Goal: Register for event/course

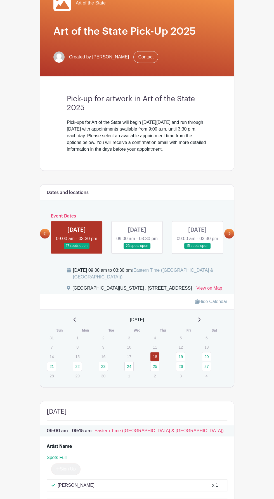
scroll to position [76, 0]
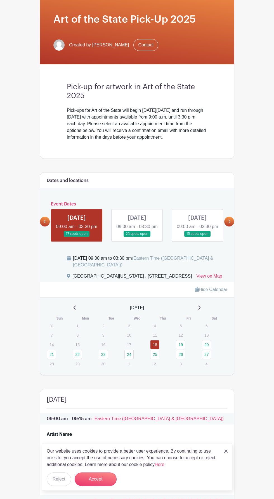
click at [76, 359] on link "22" at bounding box center [77, 354] width 9 height 9
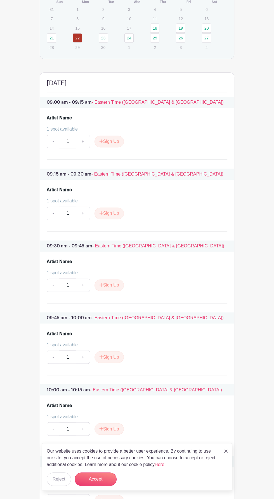
scroll to position [393, 0]
click at [95, 121] on div "Artist Name" at bounding box center [137, 118] width 181 height 7
click at [81, 121] on div "Artist Name" at bounding box center [137, 118] width 181 height 7
click at [108, 147] on button "Sign Up" at bounding box center [109, 142] width 29 height 12
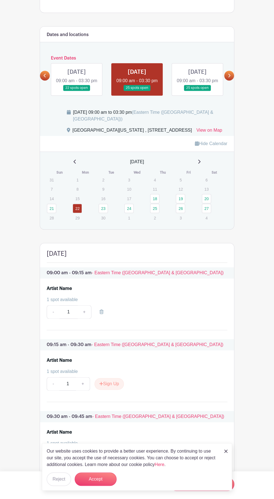
scroll to position [229, 0]
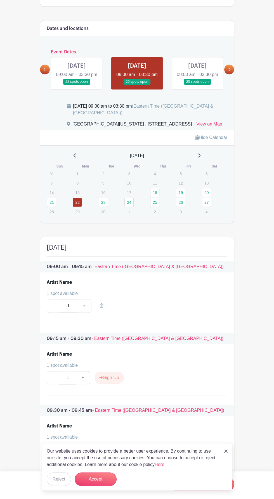
click at [70, 297] on div "1 spot available" at bounding box center [135, 293] width 176 height 7
click at [150, 286] on div "Artist Name" at bounding box center [137, 282] width 181 height 7
click at [110, 486] on button "Accept" at bounding box center [96, 479] width 42 height 13
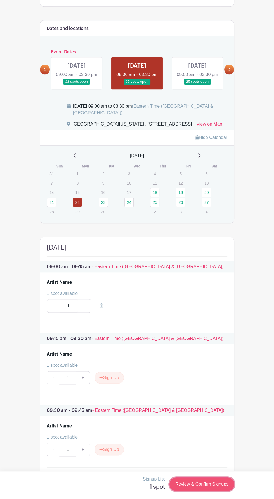
click at [208, 491] on link "Review & Confirm Signups" at bounding box center [202, 484] width 65 height 13
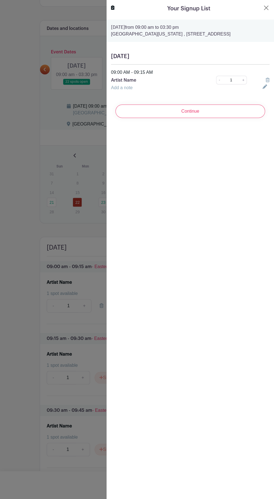
click at [132, 85] on link "Add a note" at bounding box center [122, 87] width 22 height 5
click at [148, 90] on input "text" at bounding box center [183, 90] width 145 height 13
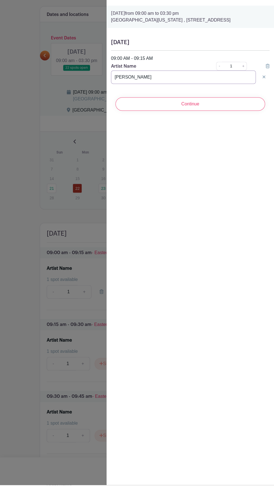
click at [131, 85] on input "[PERSON_NAME]" at bounding box center [183, 90] width 145 height 13
type input "[PERSON_NAME]"
click at [197, 123] on input "Continue" at bounding box center [191, 117] width 150 height 13
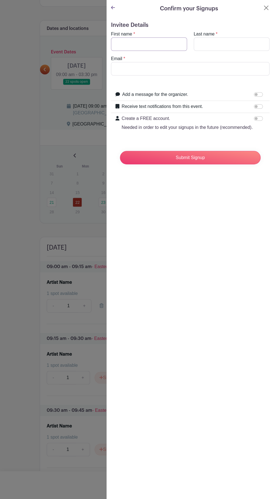
click at [166, 45] on input "First name" at bounding box center [149, 43] width 76 height 13
type input "[PERSON_NAME]"
click at [216, 34] on span "*" at bounding box center [217, 34] width 2 height 5
click at [228, 44] on input "Last name" at bounding box center [232, 43] width 76 height 13
click at [206, 69] on input "Email" at bounding box center [190, 68] width 159 height 13
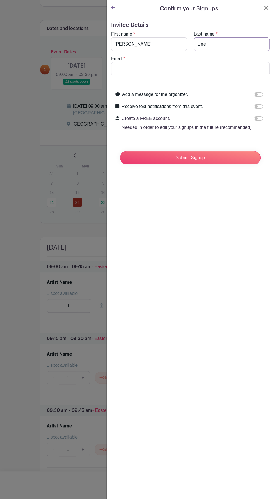
click at [217, 43] on input "Line" at bounding box center [232, 43] width 76 height 13
type input "L"
type input "[PERSON_NAME]"
click at [191, 67] on input "Email" at bounding box center [190, 68] width 159 height 13
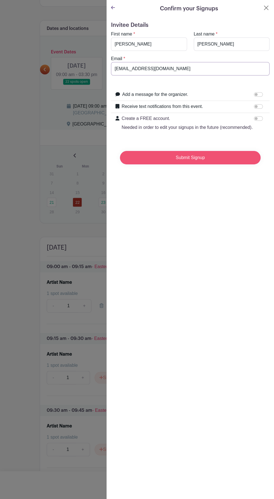
type input "[EMAIL_ADDRESS][DOMAIN_NAME]"
click at [208, 158] on input "Submit Signup" at bounding box center [190, 157] width 141 height 13
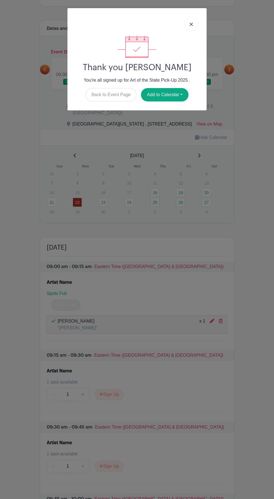
click at [191, 24] on img at bounding box center [191, 24] width 3 height 3
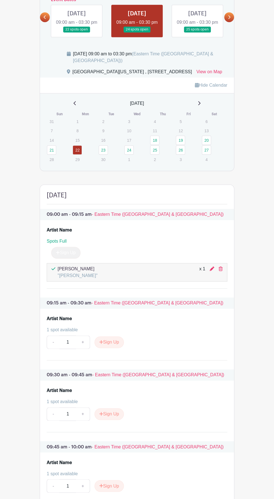
scroll to position [287, 0]
